Goal: Information Seeking & Learning: Learn about a topic

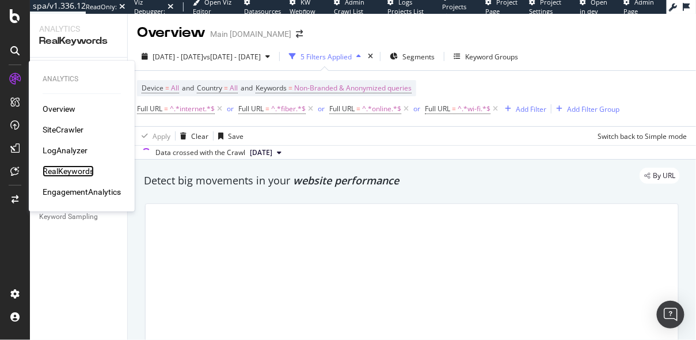
click at [68, 168] on div "RealKeywords" at bounding box center [68, 171] width 51 height 12
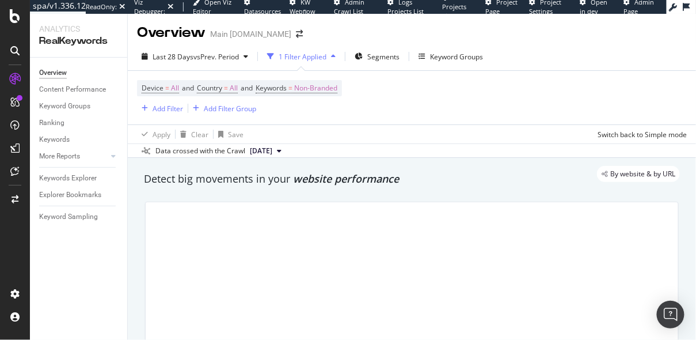
click at [296, 181] on div "By website & by URL" at bounding box center [406, 174] width 548 height 16
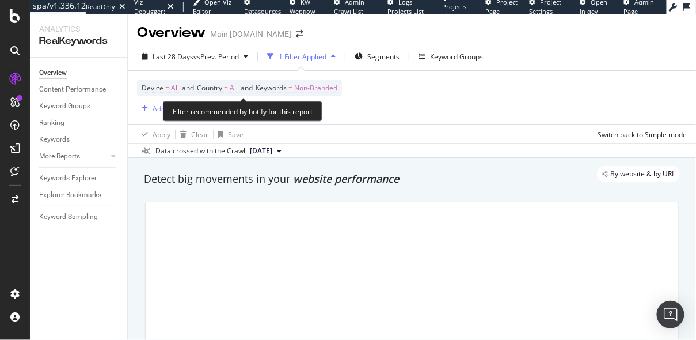
click at [318, 88] on span "Non-Branded" at bounding box center [315, 88] width 43 height 16
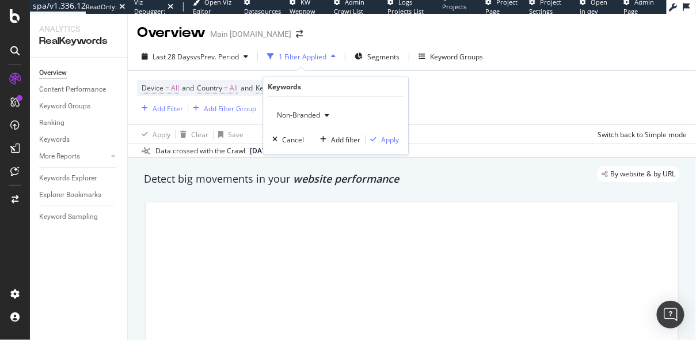
click at [302, 106] on button "Non-Branded" at bounding box center [303, 115] width 62 height 18
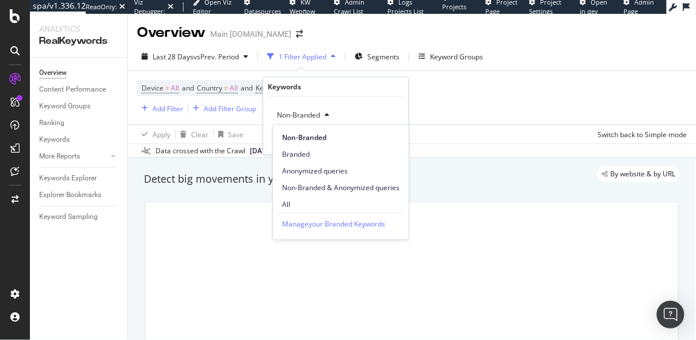
click at [302, 117] on span "Non-Branded" at bounding box center [296, 115] width 48 height 10
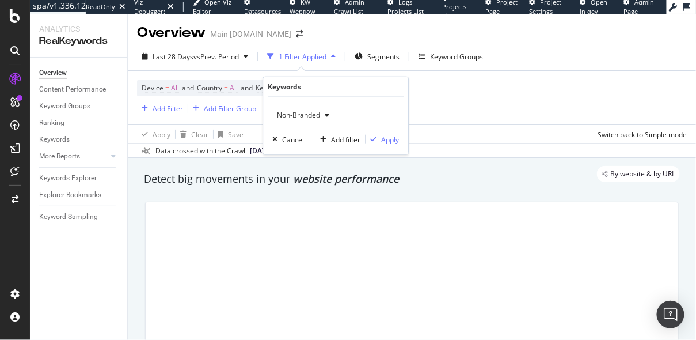
click at [302, 107] on div "Non-Branded" at bounding box center [303, 115] width 62 height 17
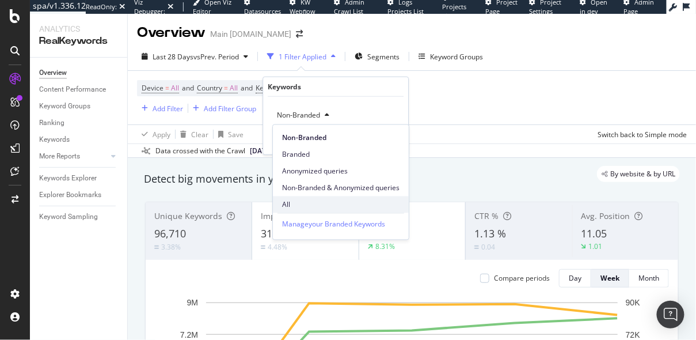
click at [296, 200] on span "All" at bounding box center [340, 204] width 117 height 10
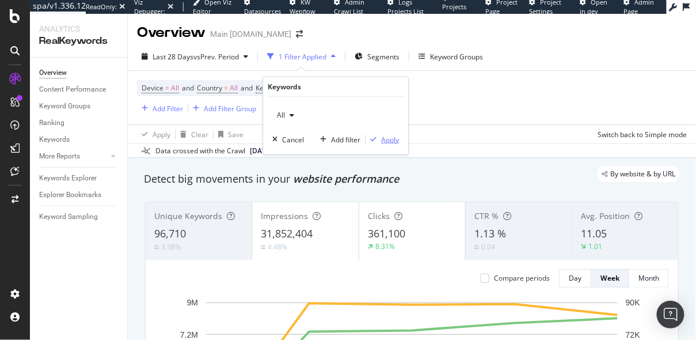
click at [380, 134] on div "Apply" at bounding box center [382, 139] width 33 height 10
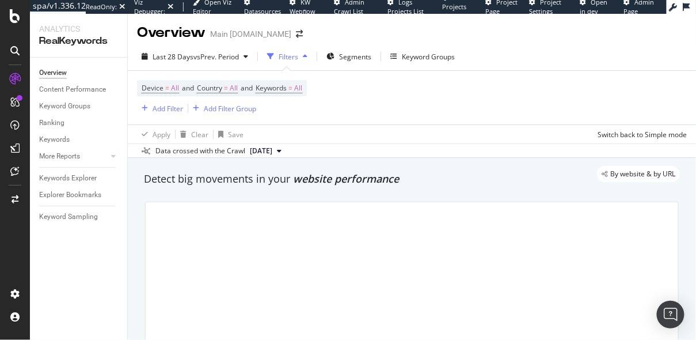
click at [386, 166] on div "By website & by URL" at bounding box center [406, 174] width 548 height 16
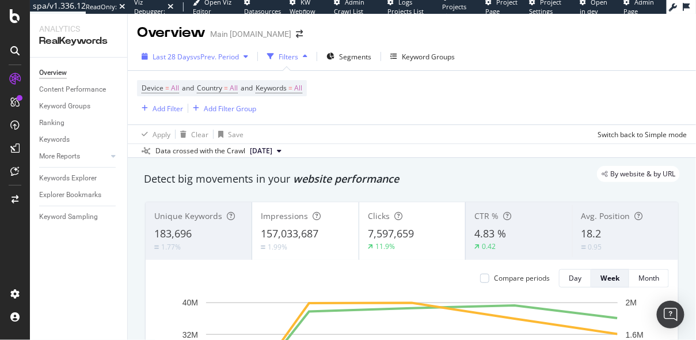
click at [185, 63] on div "Last 28 Days vs Prev. Period" at bounding box center [195, 56] width 116 height 17
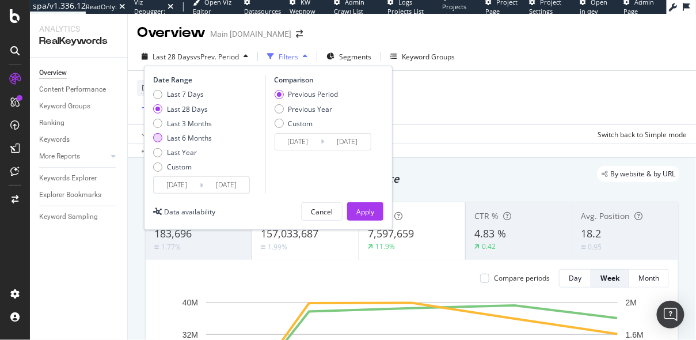
click at [179, 138] on div "Last 6 Months" at bounding box center [189, 138] width 45 height 10
type input "[DATE]"
click at [309, 105] on div "Previous Year" at bounding box center [310, 109] width 44 height 10
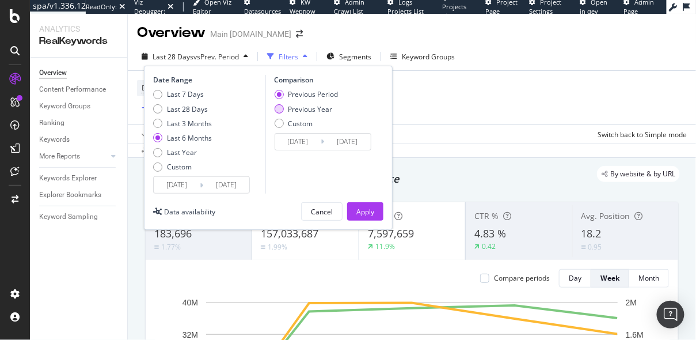
type input "[DATE]"
click at [358, 214] on div "Apply" at bounding box center [365, 212] width 18 height 10
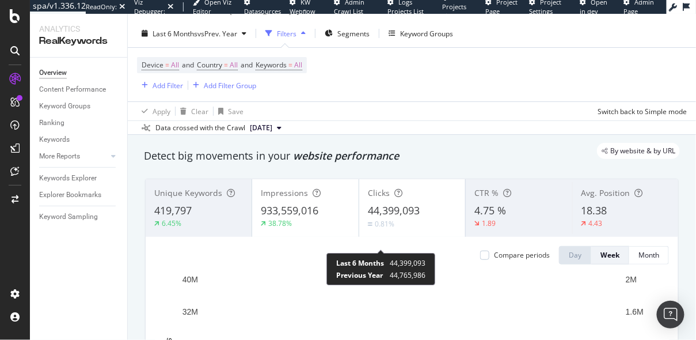
scroll to position [24, 0]
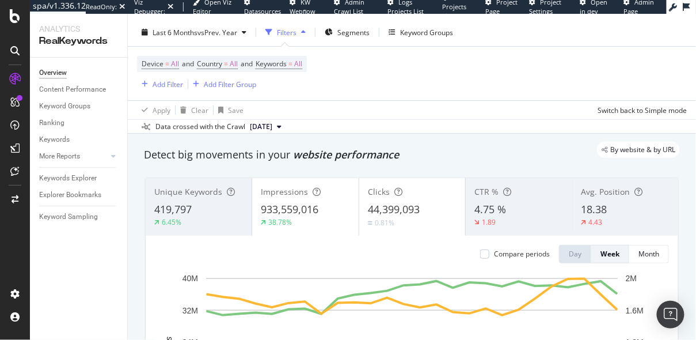
click at [431, 161] on div "Detect big movements in your website performance" at bounding box center [412, 154] width 536 height 15
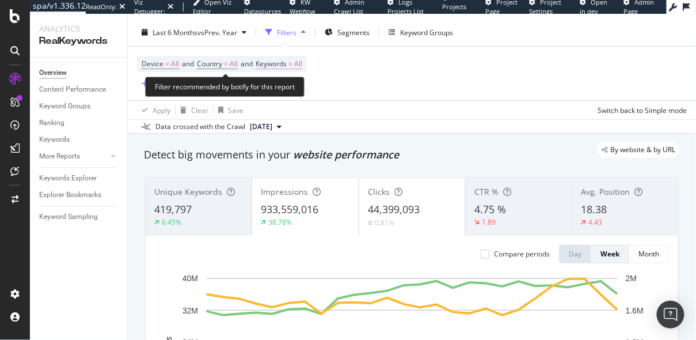
click at [301, 65] on span "Keywords = All" at bounding box center [279, 64] width 47 height 10
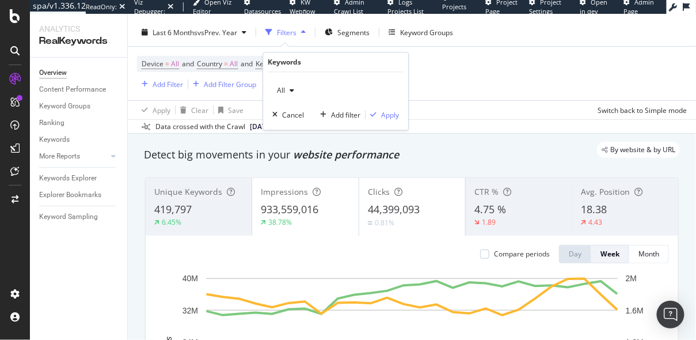
click at [292, 96] on div "All" at bounding box center [285, 90] width 26 height 17
click at [471, 145] on div "By website & by URL" at bounding box center [406, 150] width 548 height 16
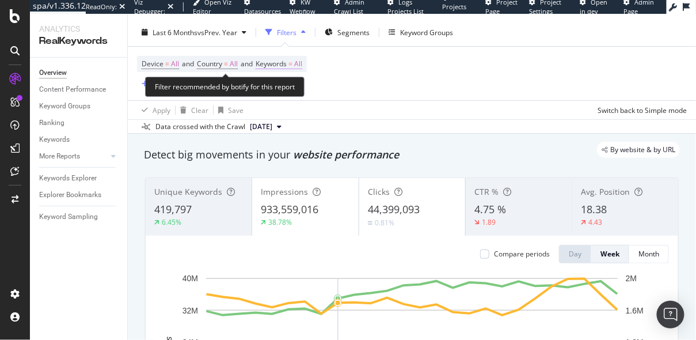
click at [283, 59] on span "Keywords" at bounding box center [271, 64] width 31 height 10
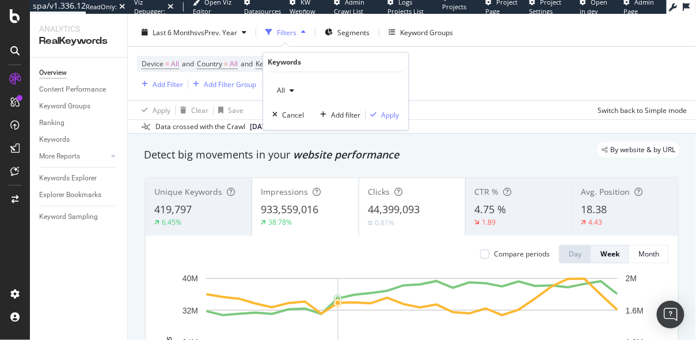
click at [276, 74] on div "All Cancel Add filter Apply" at bounding box center [335, 102] width 145 height 58
click at [280, 94] on span "All" at bounding box center [278, 91] width 13 height 10
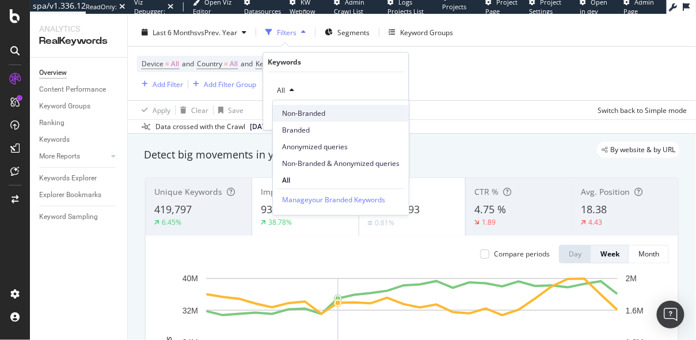
click at [308, 111] on span "Non-Branded" at bounding box center [340, 113] width 117 height 10
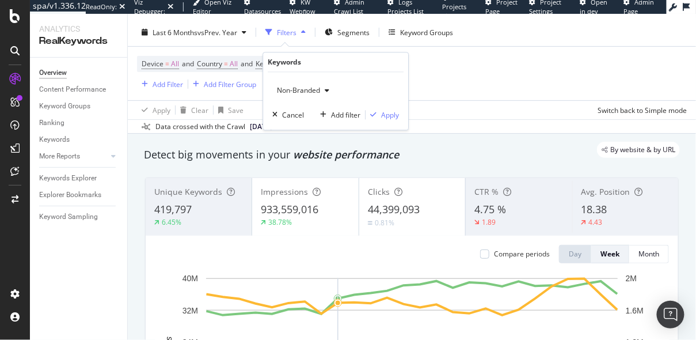
click at [400, 104] on div "Non-Branded Cancel Add filter Apply" at bounding box center [335, 102] width 145 height 58
click at [389, 119] on div "Apply" at bounding box center [390, 115] width 18 height 10
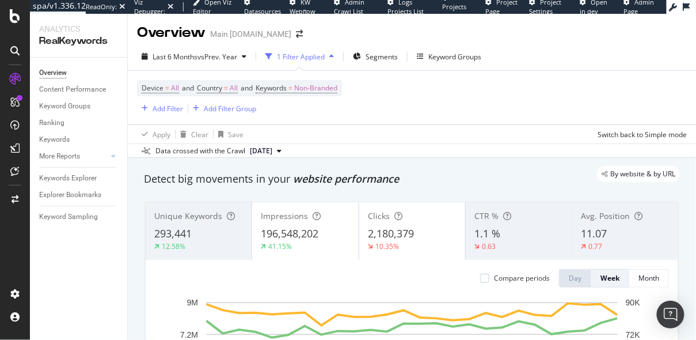
click at [391, 180] on div "By website & by URL" at bounding box center [406, 174] width 548 height 16
click at [371, 178] on div "By website & by URL" at bounding box center [406, 174] width 548 height 16
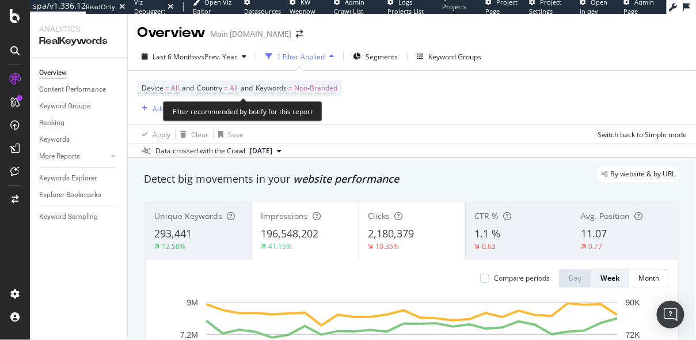
click at [322, 93] on span "Non-Branded" at bounding box center [315, 88] width 43 height 16
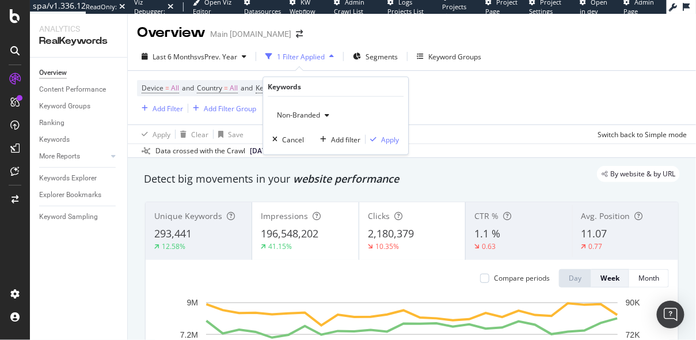
click at [309, 108] on div "Non-Branded" at bounding box center [303, 115] width 62 height 17
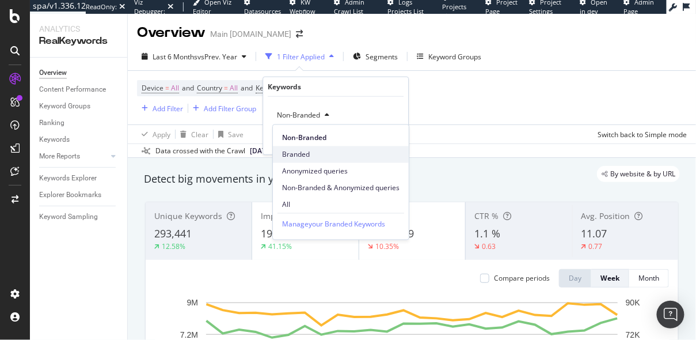
click at [290, 151] on span "Branded" at bounding box center [340, 154] width 117 height 10
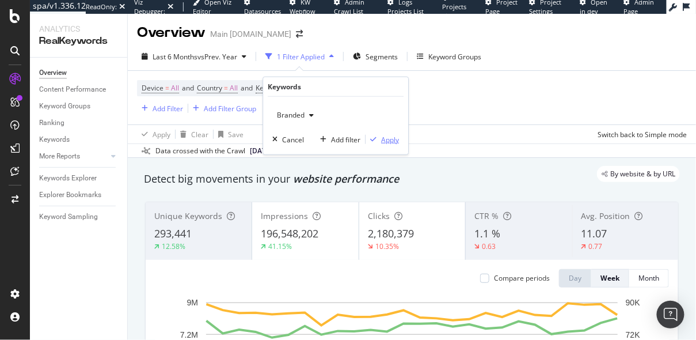
click at [385, 136] on div "Apply" at bounding box center [390, 139] width 18 height 10
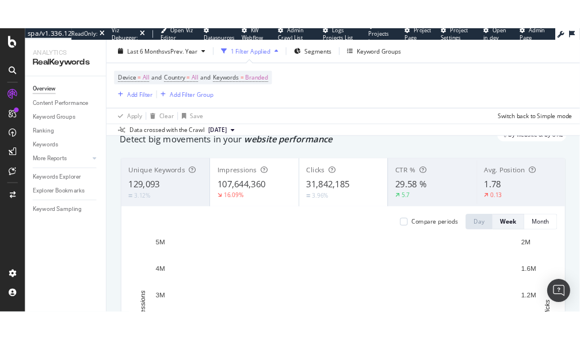
scroll to position [61, 0]
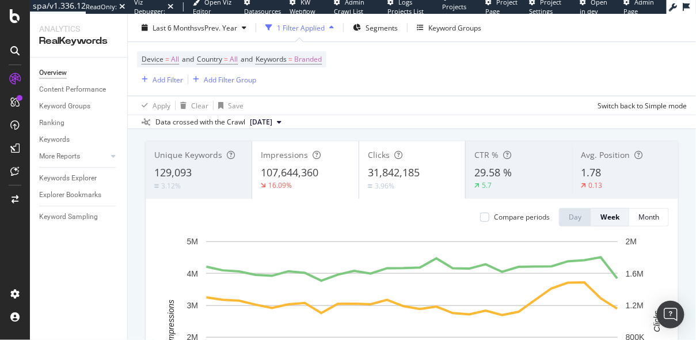
click at [382, 136] on div "Unique Keywords 129,093 3.12% Impressions 107,644,360 16.09% Clicks 31,842,185 …" at bounding box center [412, 303] width 548 height 345
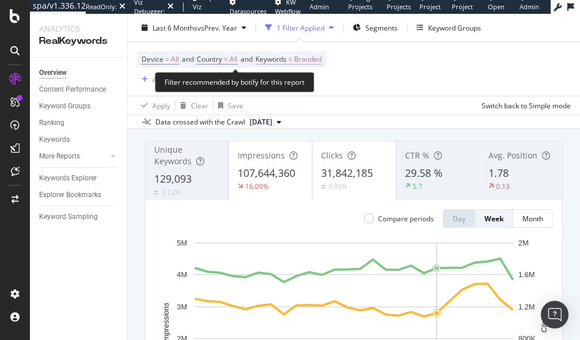
click at [295, 59] on span "Keywords = Branded" at bounding box center [289, 59] width 66 height 10
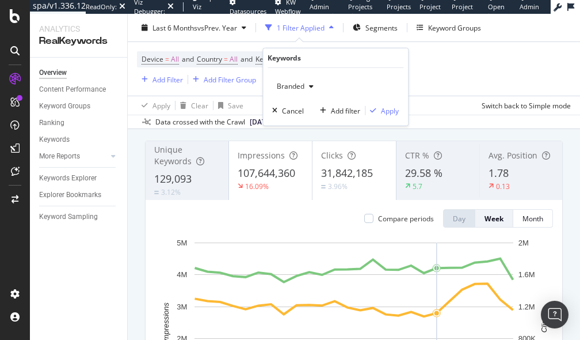
click at [294, 82] on span "Branded" at bounding box center [288, 86] width 32 height 10
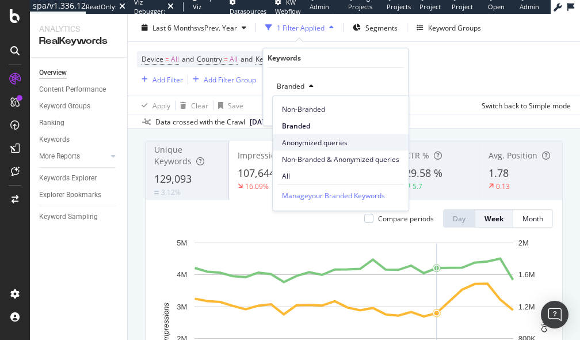
click at [304, 140] on span "Anonymized queries" at bounding box center [340, 142] width 117 height 10
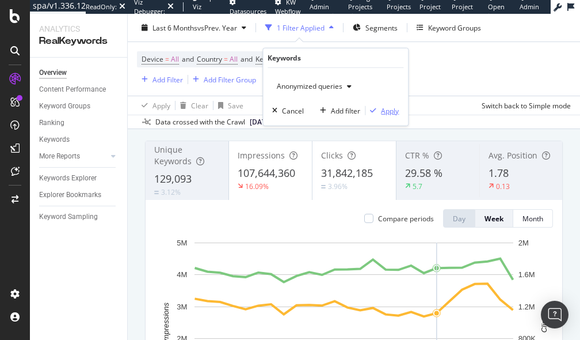
click at [391, 109] on div "Apply" at bounding box center [390, 110] width 18 height 10
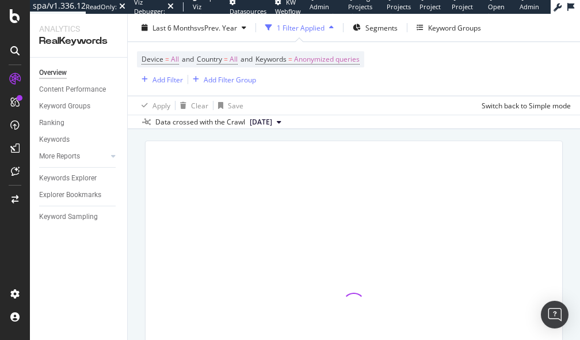
click at [396, 130] on div "Detect big movements in your website performance" at bounding box center [354, 118] width 432 height 26
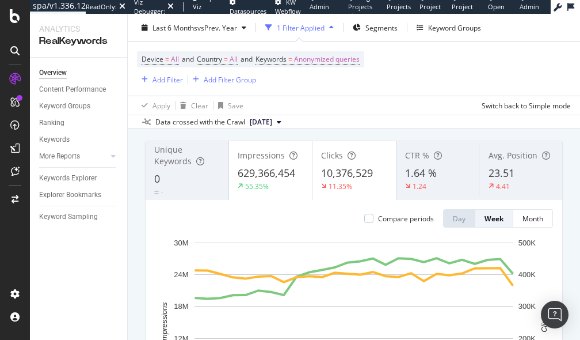
click at [461, 132] on div "Unique Keywords 0 - Impressions 629,366,454 55.35% Clicks 10,376,529 11.35% CTR…" at bounding box center [354, 303] width 432 height 345
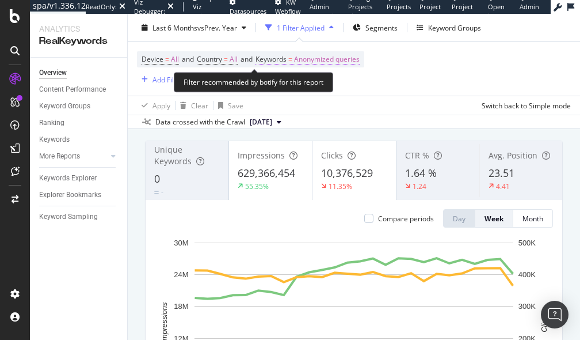
click at [312, 58] on span "Anonymized queries" at bounding box center [327, 59] width 66 height 16
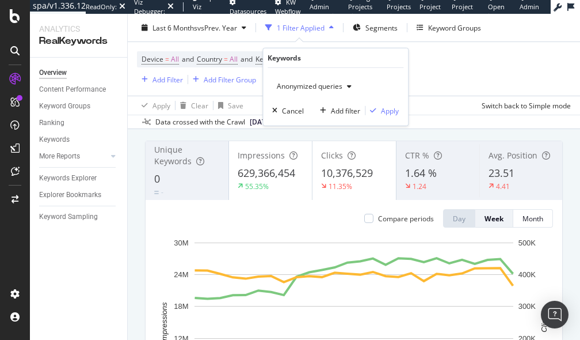
click at [302, 80] on div "Anonymized queries" at bounding box center [314, 86] width 84 height 17
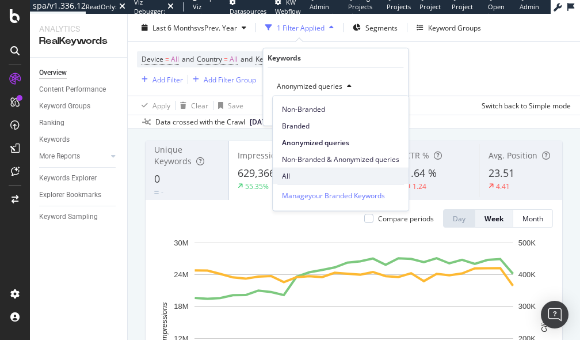
click at [287, 176] on span "All" at bounding box center [340, 175] width 117 height 10
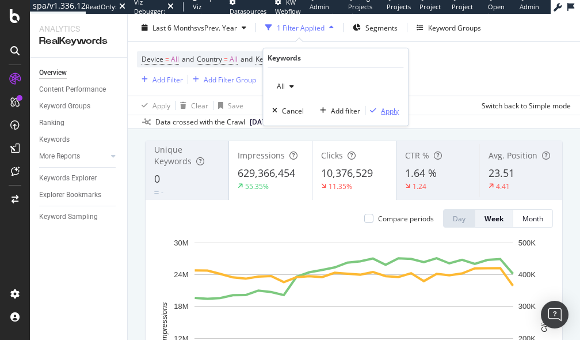
click at [395, 105] on div "Apply" at bounding box center [382, 110] width 33 height 10
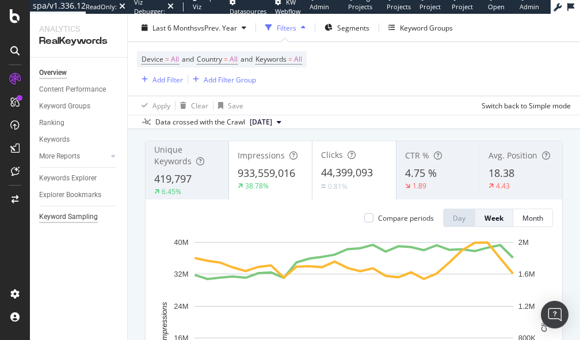
click at [56, 211] on div "Keyword Sampling" at bounding box center [68, 217] width 59 height 12
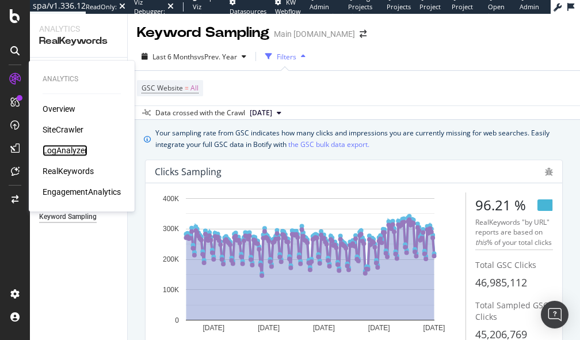
click at [56, 151] on div "LogAnalyzer" at bounding box center [65, 151] width 45 height 12
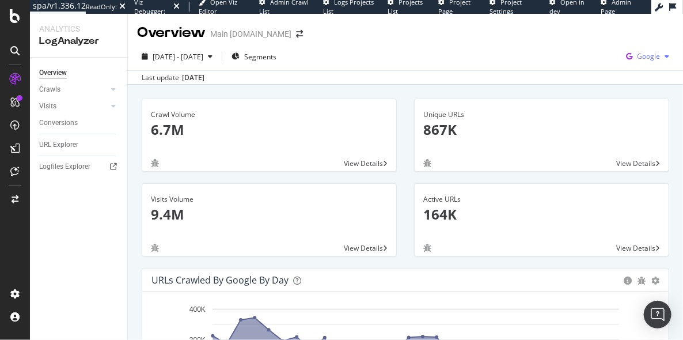
click at [645, 58] on span "Google" at bounding box center [648, 56] width 23 height 10
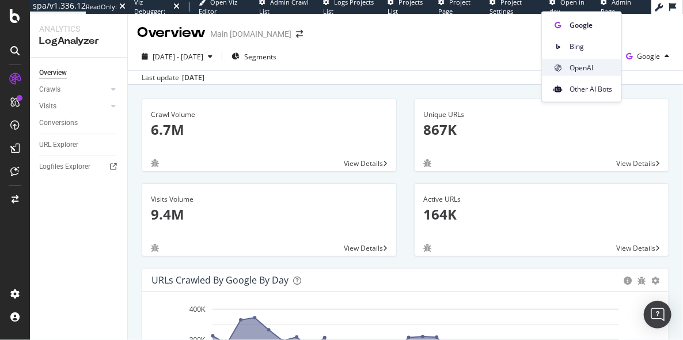
click at [581, 66] on span "OpenAI" at bounding box center [590, 67] width 43 height 10
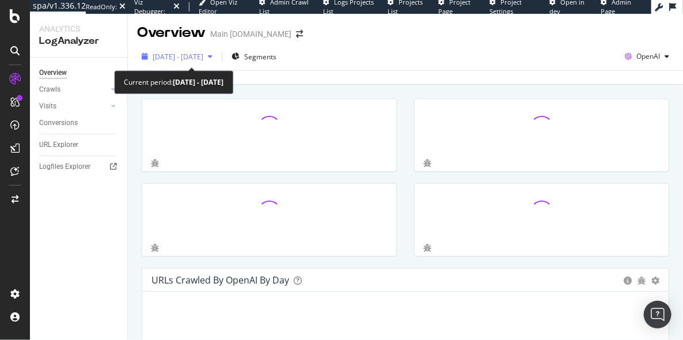
click at [210, 48] on div "[DATE] - [DATE]" at bounding box center [177, 56] width 80 height 17
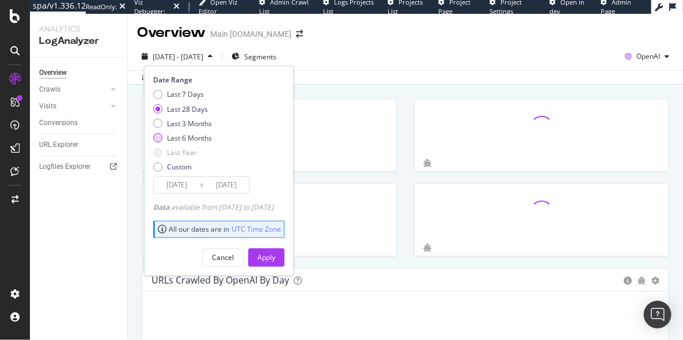
click at [183, 139] on div "Last 6 Months" at bounding box center [189, 138] width 45 height 10
type input "[DATE]"
click at [275, 257] on div "Apply" at bounding box center [266, 257] width 18 height 10
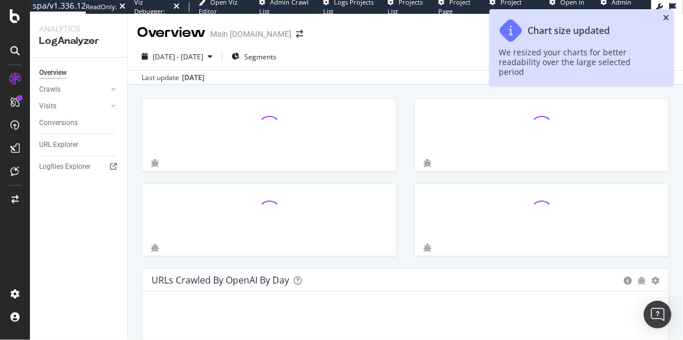
click at [667, 16] on icon "close toast" at bounding box center [666, 18] width 6 height 8
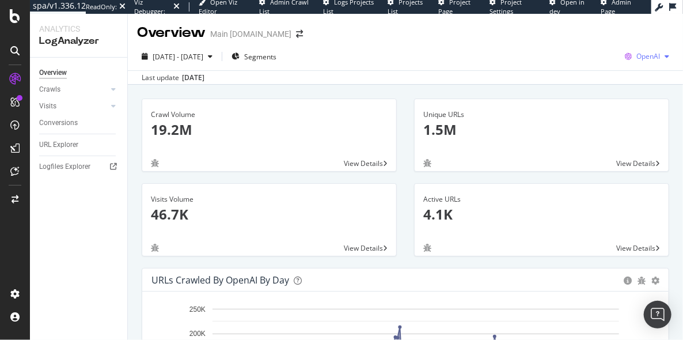
click at [645, 52] on span "OpenAI" at bounding box center [648, 56] width 24 height 10
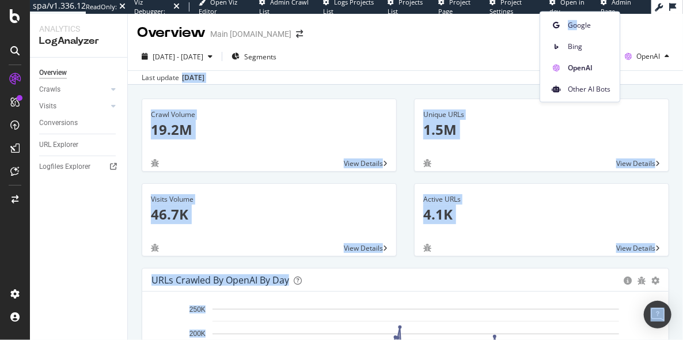
drag, startPoint x: 578, startPoint y: 25, endPoint x: 417, endPoint y: 75, distance: 168.8
click at [417, 75] on body "spa/v1.336.12 ReadOnly: Viz Debugger: Open Viz Editor Admin Crawl List Logs Pro…" at bounding box center [341, 170] width 683 height 340
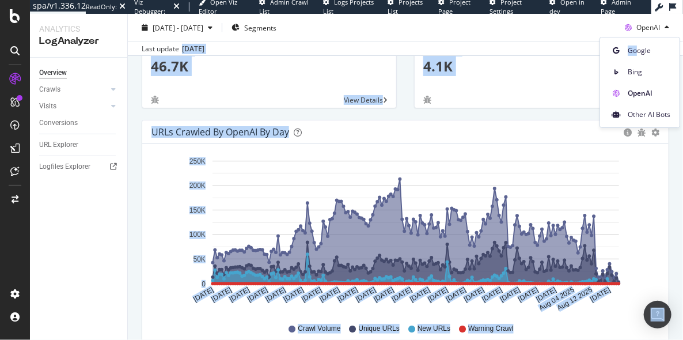
scroll to position [167, 0]
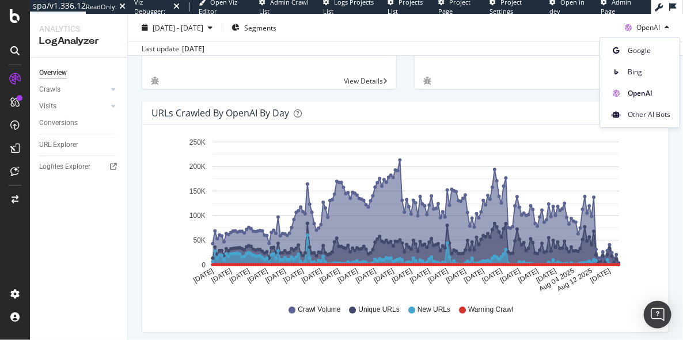
click at [143, 172] on div "Hold CMD (⌘) while clicking to filter the report. [DATE] [DATE] [DATE] [DATE] […" at bounding box center [405, 227] width 526 height 207
click at [465, 93] on div "Active URLs 4.1K View Details" at bounding box center [541, 58] width 272 height 85
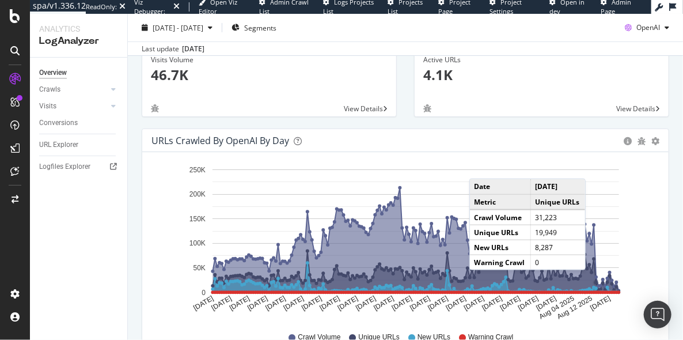
scroll to position [136, 0]
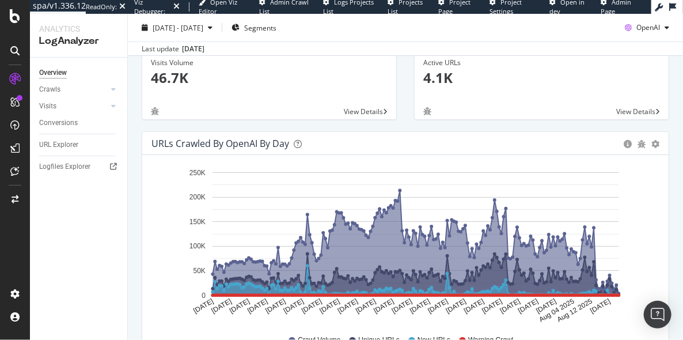
click at [407, 106] on div "Active URLs 4.1K View Details" at bounding box center [541, 89] width 272 height 85
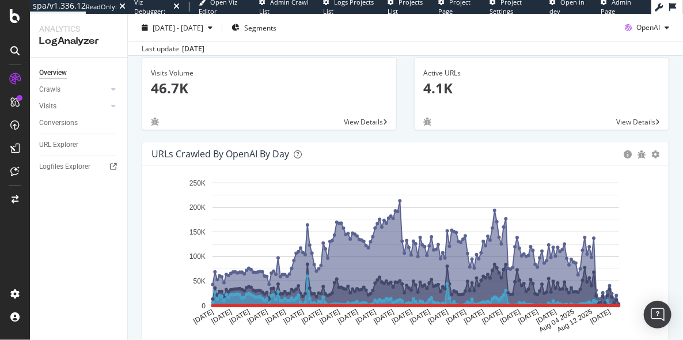
scroll to position [125, 0]
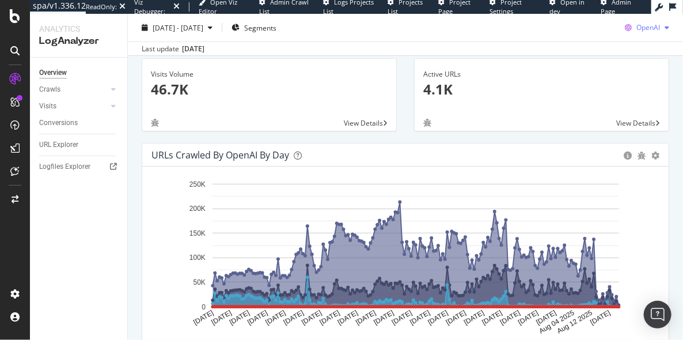
click at [648, 33] on div "OpenAI" at bounding box center [647, 27] width 54 height 17
click at [496, 127] on div "View Details" at bounding box center [542, 123] width 254 height 16
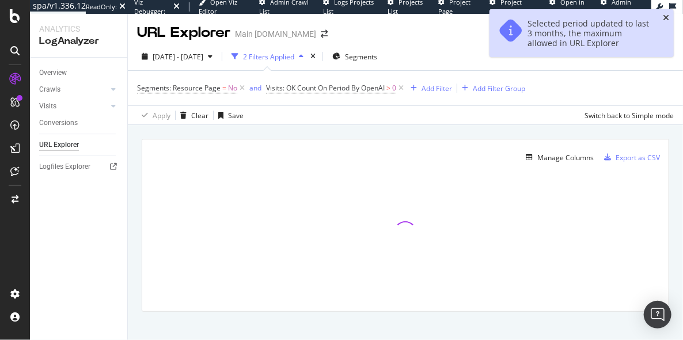
click at [667, 18] on icon "close toast" at bounding box center [666, 18] width 6 height 8
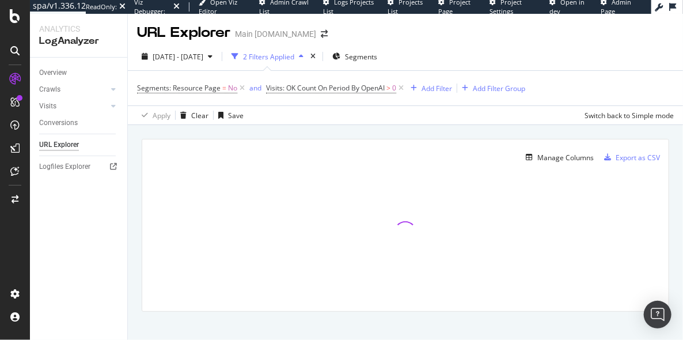
scroll to position [12, 0]
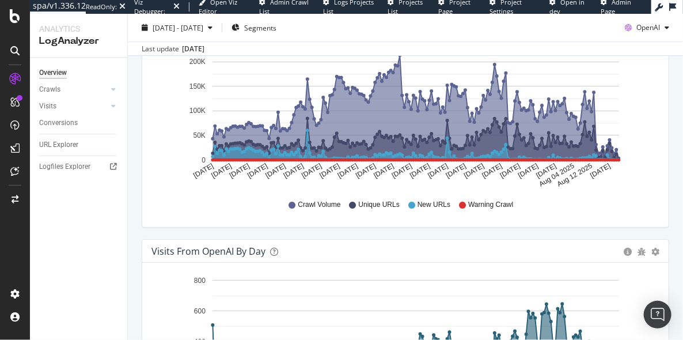
scroll to position [166, 0]
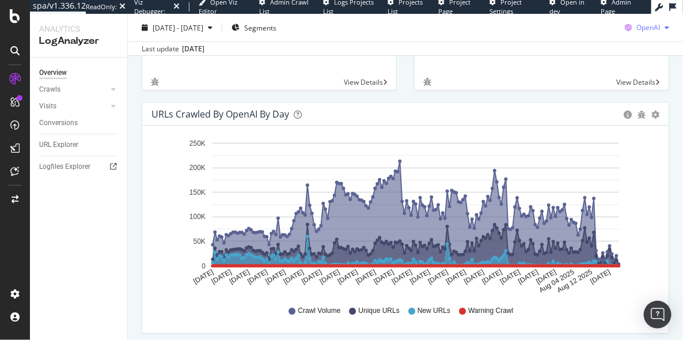
click at [646, 20] on div "OpenAI" at bounding box center [647, 27] width 54 height 17
click at [632, 116] on span "Other AI Bots" at bounding box center [649, 114] width 43 height 10
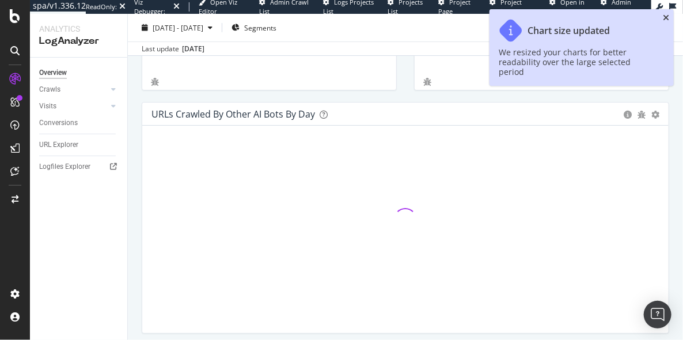
click at [668, 20] on icon "close toast" at bounding box center [666, 18] width 6 height 8
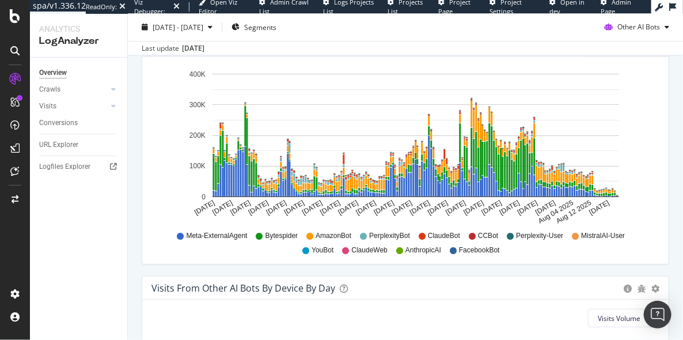
scroll to position [1180, 0]
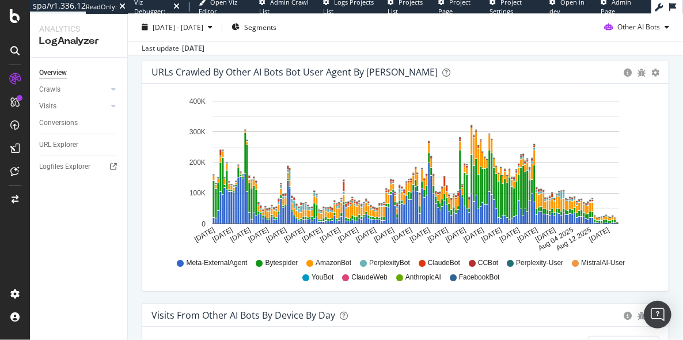
click at [668, 230] on div "URLs Crawled by Other AI Bots bot User Agent By Day Timeline (by Value) Timelin…" at bounding box center [405, 175] width 527 height 231
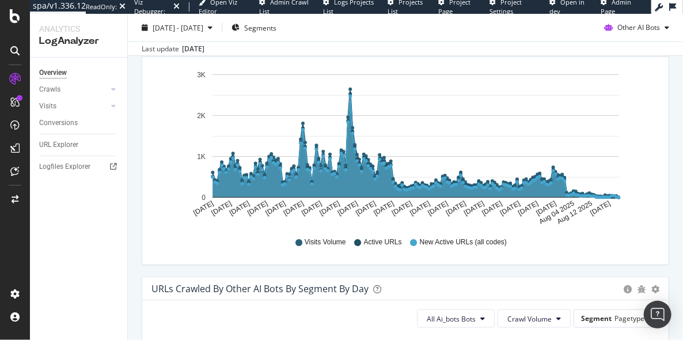
scroll to position [0, 0]
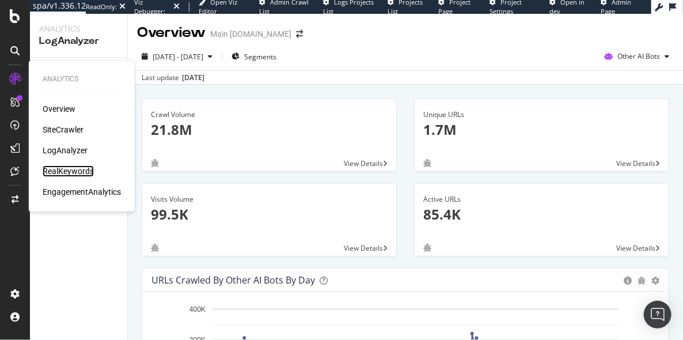
click at [53, 168] on div "RealKeywords" at bounding box center [68, 171] width 51 height 12
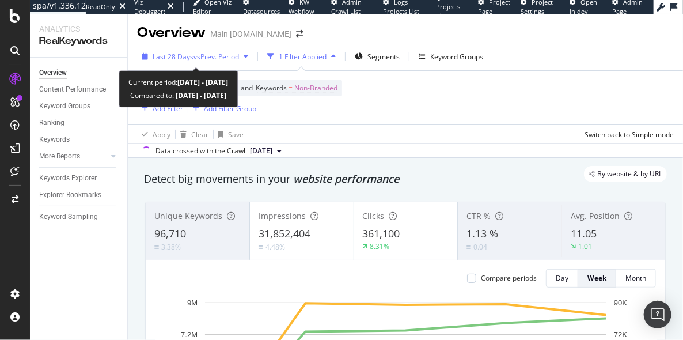
click at [172, 64] on div "Last 28 Days vs Prev. Period" at bounding box center [195, 56] width 116 height 17
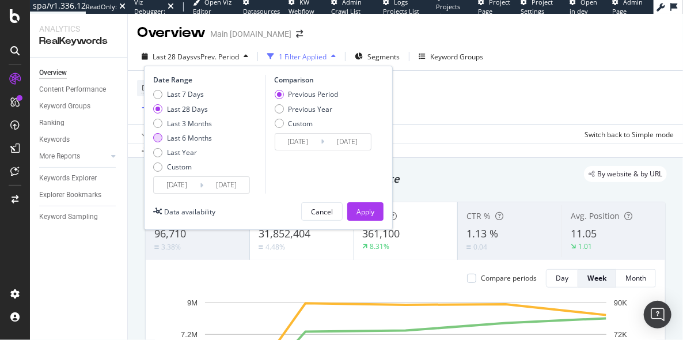
click at [186, 136] on div "Last 6 Months" at bounding box center [189, 138] width 45 height 10
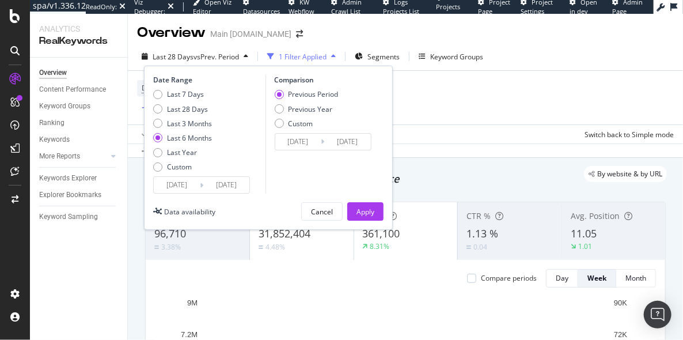
type input "[DATE]"
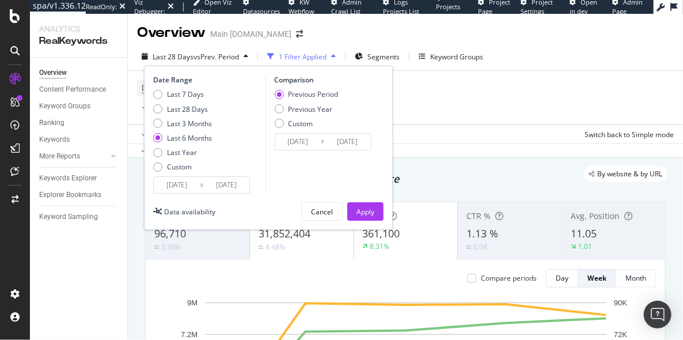
type input "[DATE]"
click at [359, 203] on div "Apply" at bounding box center [365, 211] width 18 height 17
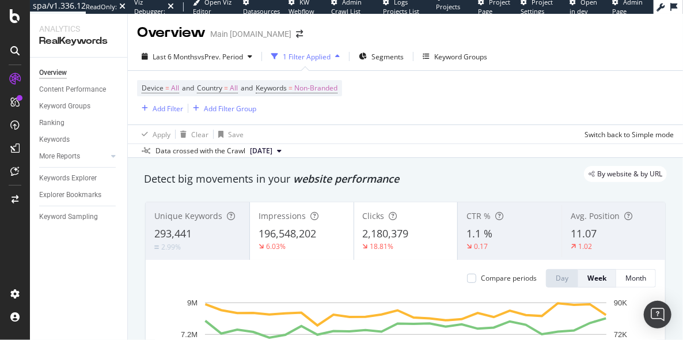
click at [198, 227] on div "293,441" at bounding box center [197, 233] width 86 height 15
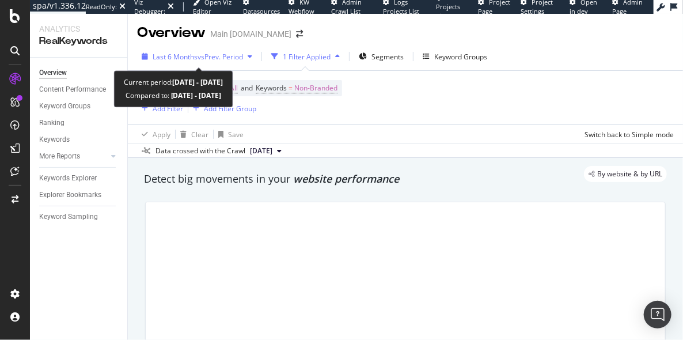
click at [240, 58] on span "vs Prev. Period" at bounding box center [219, 57] width 45 height 10
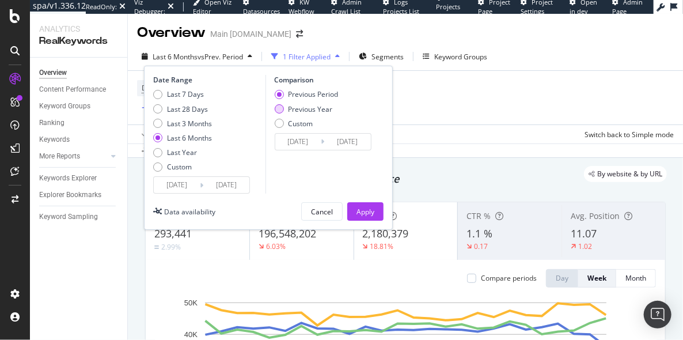
click at [294, 112] on div "Previous Year" at bounding box center [310, 109] width 44 height 10
type input "[DATE]"
click at [368, 207] on div "Apply" at bounding box center [365, 212] width 18 height 10
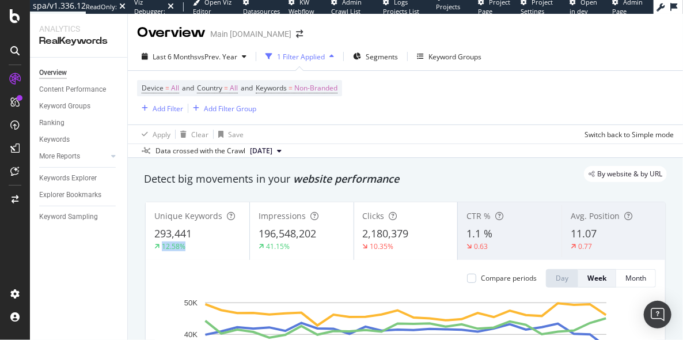
drag, startPoint x: 150, startPoint y: 246, endPoint x: 192, endPoint y: 247, distance: 41.5
click at [192, 247] on div "Unique Keywords 293,441 12.58%" at bounding box center [198, 231] width 104 height 52
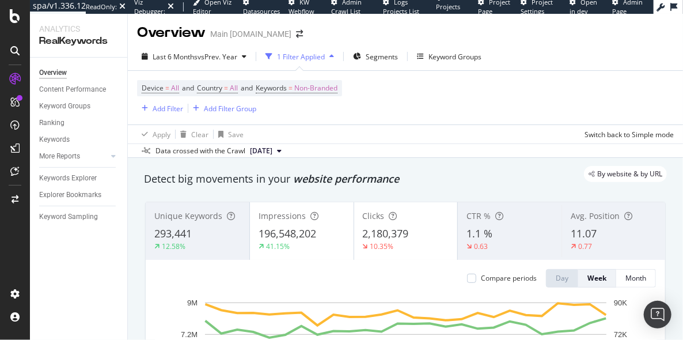
click at [277, 178] on div "By website & by URL" at bounding box center [399, 174] width 534 height 16
click at [193, 234] on div "293,441" at bounding box center [197, 233] width 86 height 15
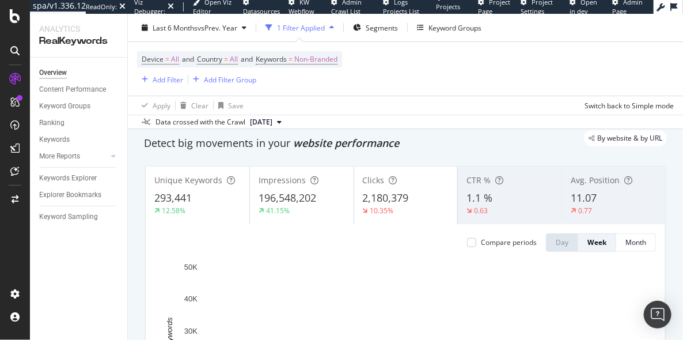
scroll to position [37, 0]
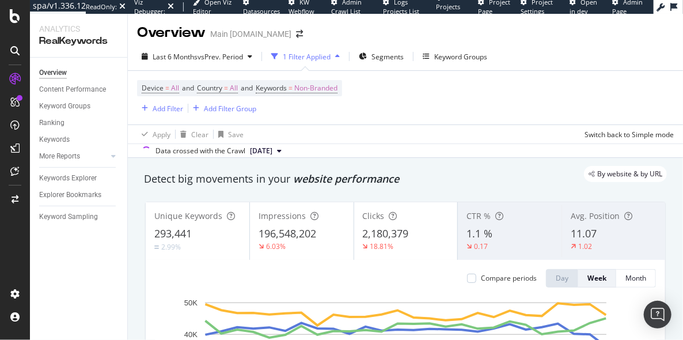
scroll to position [37, 0]
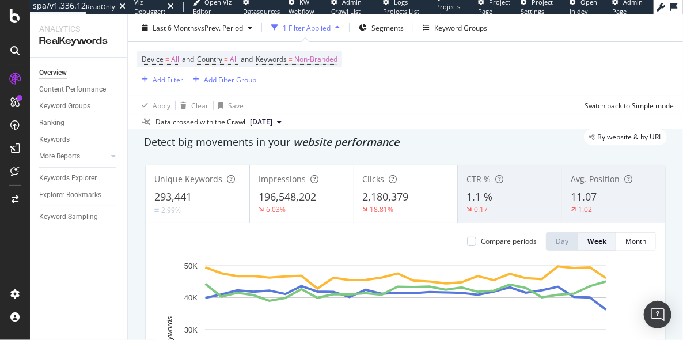
click at [289, 138] on div "By website & by URL" at bounding box center [399, 137] width 534 height 16
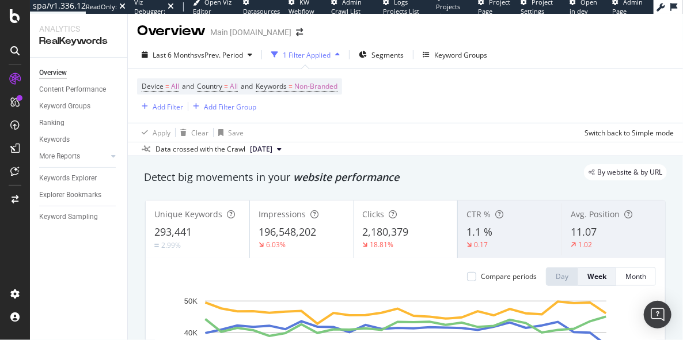
scroll to position [0, 0]
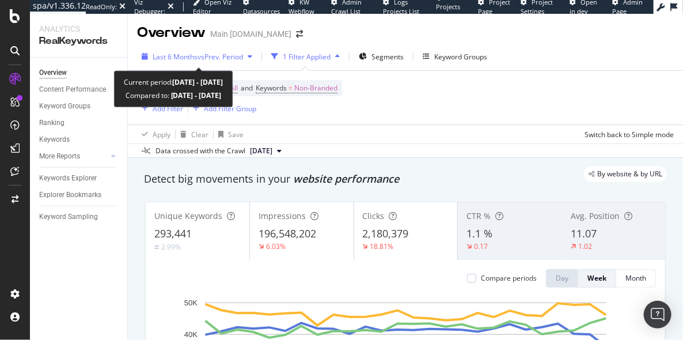
click at [226, 51] on div "Last 6 Months vs Prev. Period" at bounding box center [197, 56] width 120 height 17
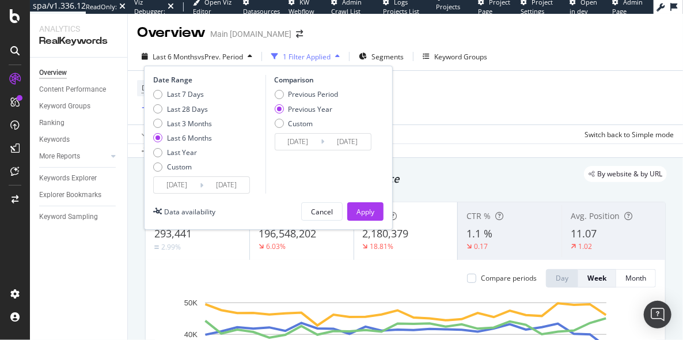
click at [287, 111] on div "Previous Year" at bounding box center [307, 109] width 64 height 10
click at [367, 204] on div "Apply" at bounding box center [365, 211] width 18 height 17
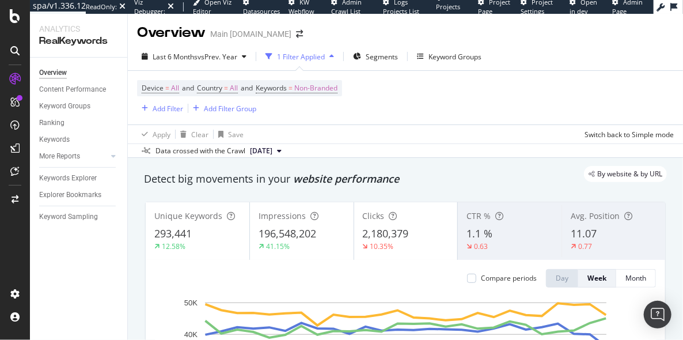
click at [404, 168] on div "By website & by URL" at bounding box center [399, 174] width 534 height 16
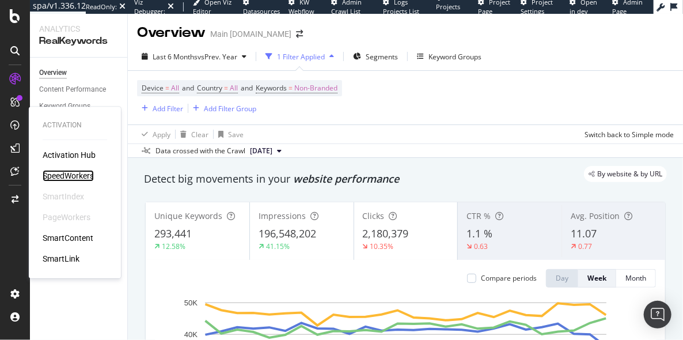
click at [57, 178] on div "SpeedWorkers" at bounding box center [68, 176] width 51 height 12
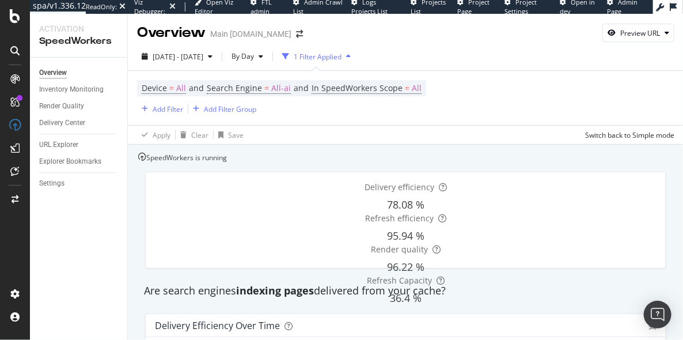
click at [225, 162] on div "SpeedWorkers is running" at bounding box center [182, 158] width 89 height 10
click at [57, 123] on div "Delivery Center" at bounding box center [62, 123] width 46 height 12
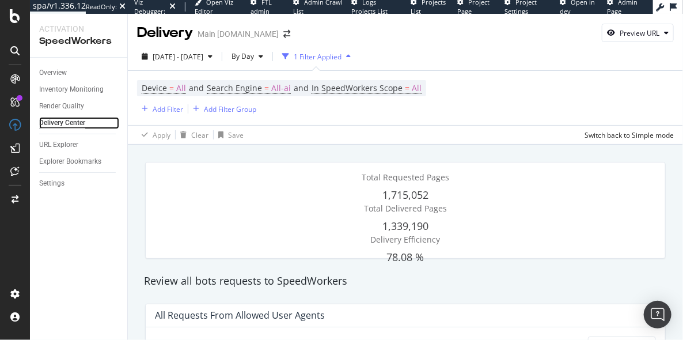
scroll to position [188, 0]
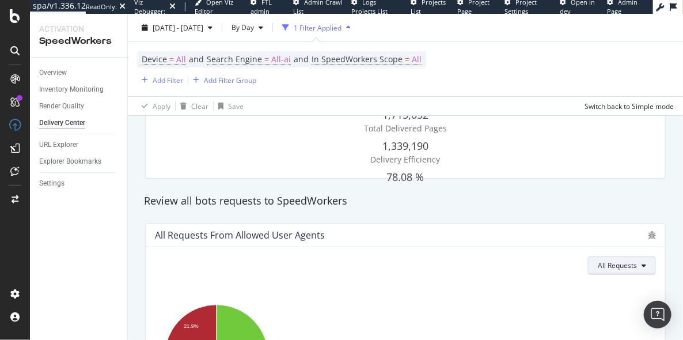
click at [641, 256] on button "All Requests" at bounding box center [622, 265] width 68 height 18
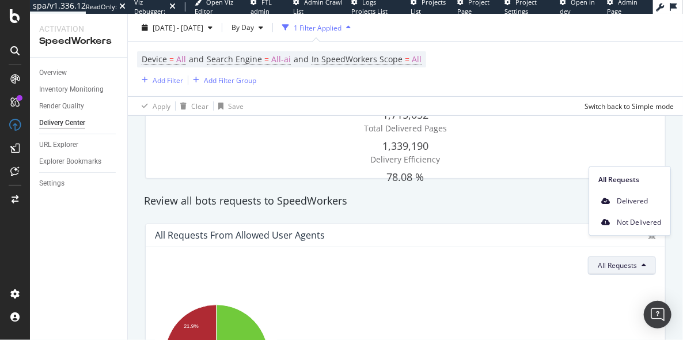
click at [632, 260] on span "All Requests" at bounding box center [617, 265] width 39 height 10
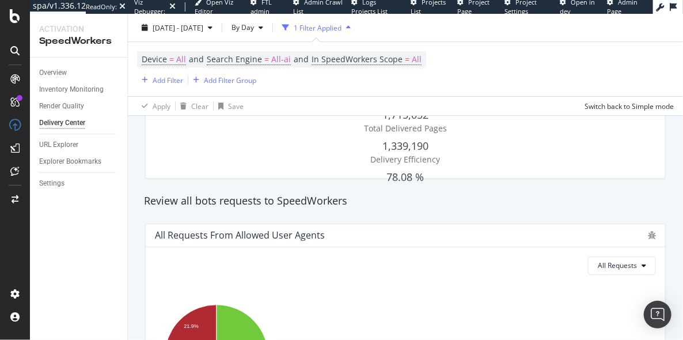
scroll to position [479, 0]
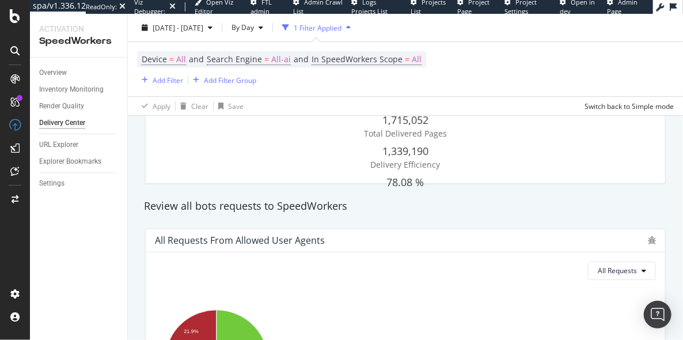
scroll to position [0, 0]
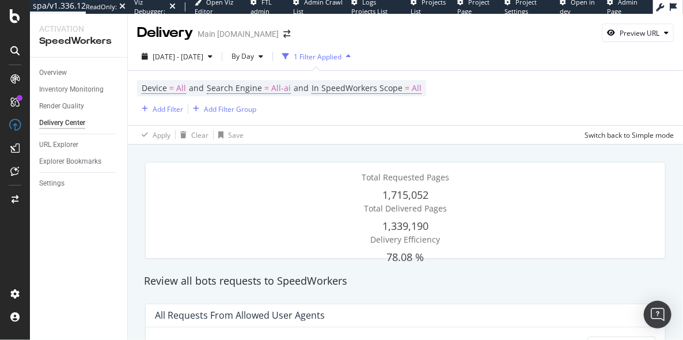
click at [393, 279] on div "Review all bots requests to SpeedWorkers" at bounding box center [405, 280] width 534 height 15
